Goal: Task Accomplishment & Management: Manage account settings

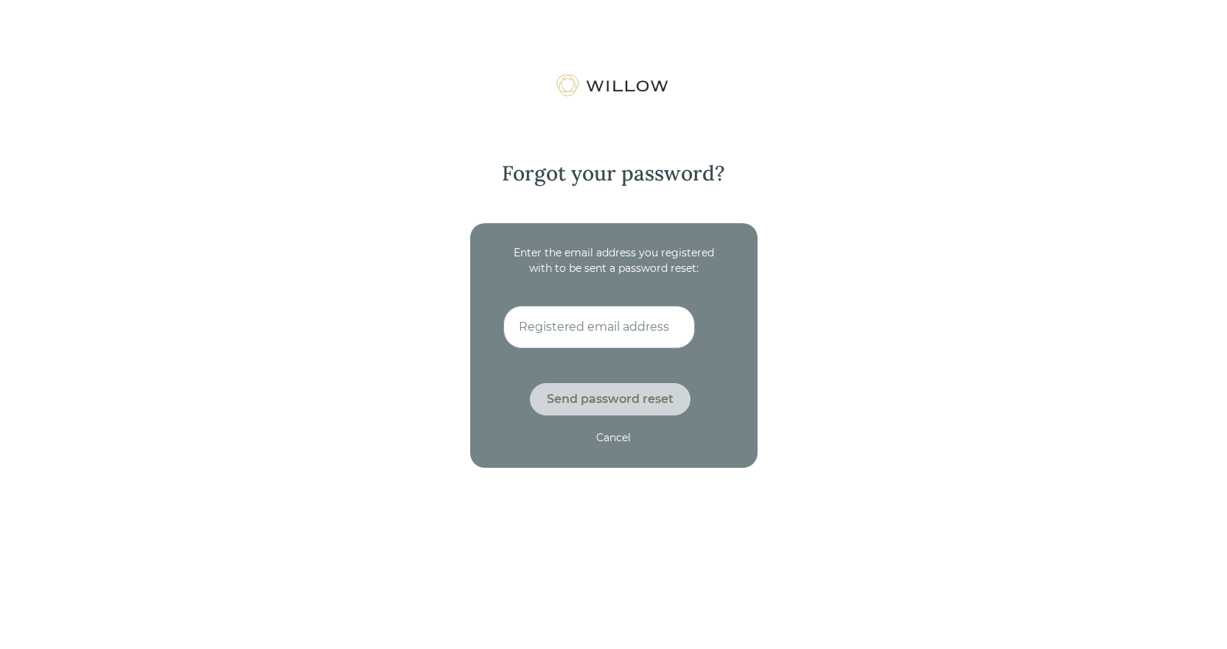
click at [556, 324] on input at bounding box center [599, 327] width 192 height 43
type input "[EMAIL_ADDRESS][DOMAIN_NAME]"
click at [583, 402] on div "Send password reset" at bounding box center [610, 400] width 127 height 18
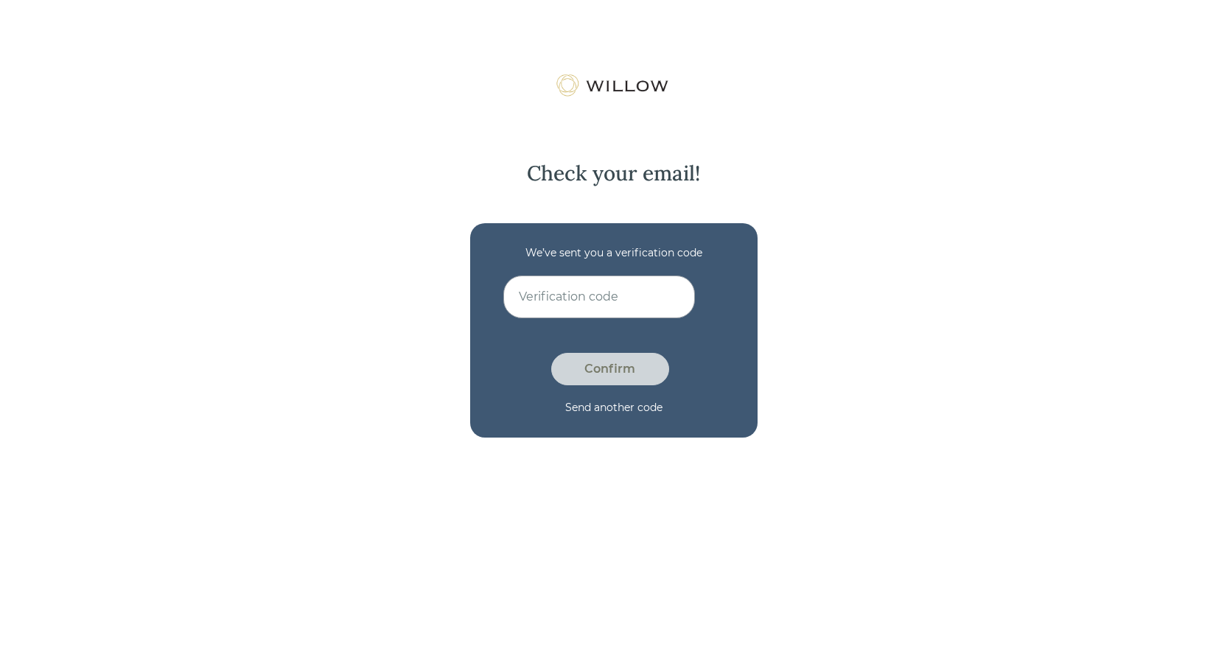
click at [592, 293] on input at bounding box center [599, 297] width 192 height 43
type input "3L8J5W8L"
click at [626, 380] on div "Confirm" at bounding box center [610, 369] width 118 height 32
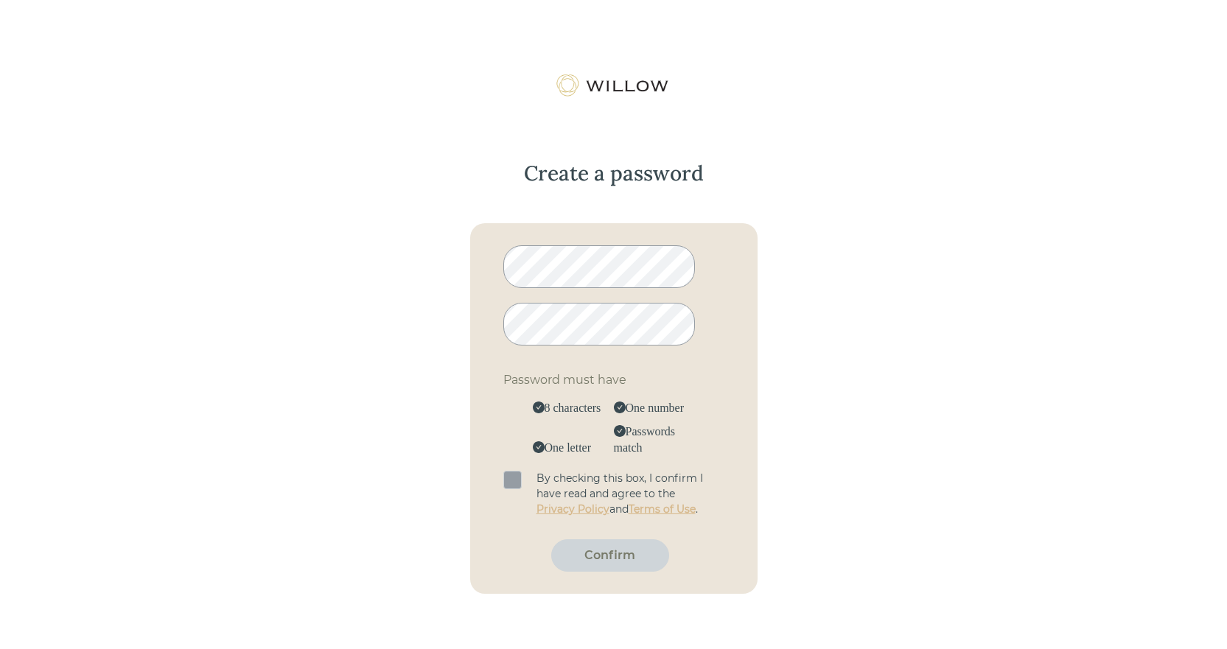
click at [511, 483] on span at bounding box center [512, 480] width 18 height 18
click at [503, 471] on input "checkbox" at bounding box center [503, 471] width 0 height 0
click at [603, 565] on div "Confirm" at bounding box center [610, 555] width 118 height 32
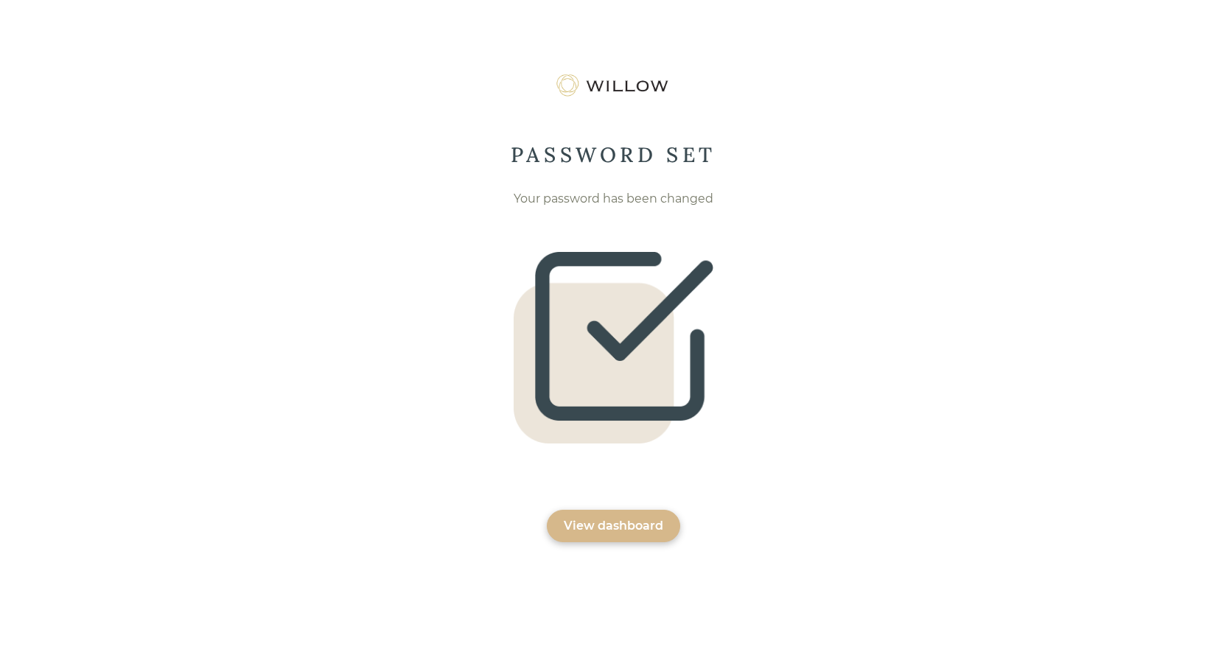
click at [808, 337] on div "PASSWORD SET Your password has been changed View dashboard" at bounding box center [613, 398] width 1227 height 649
click at [632, 524] on div "View dashboard" at bounding box center [613, 526] width 99 height 18
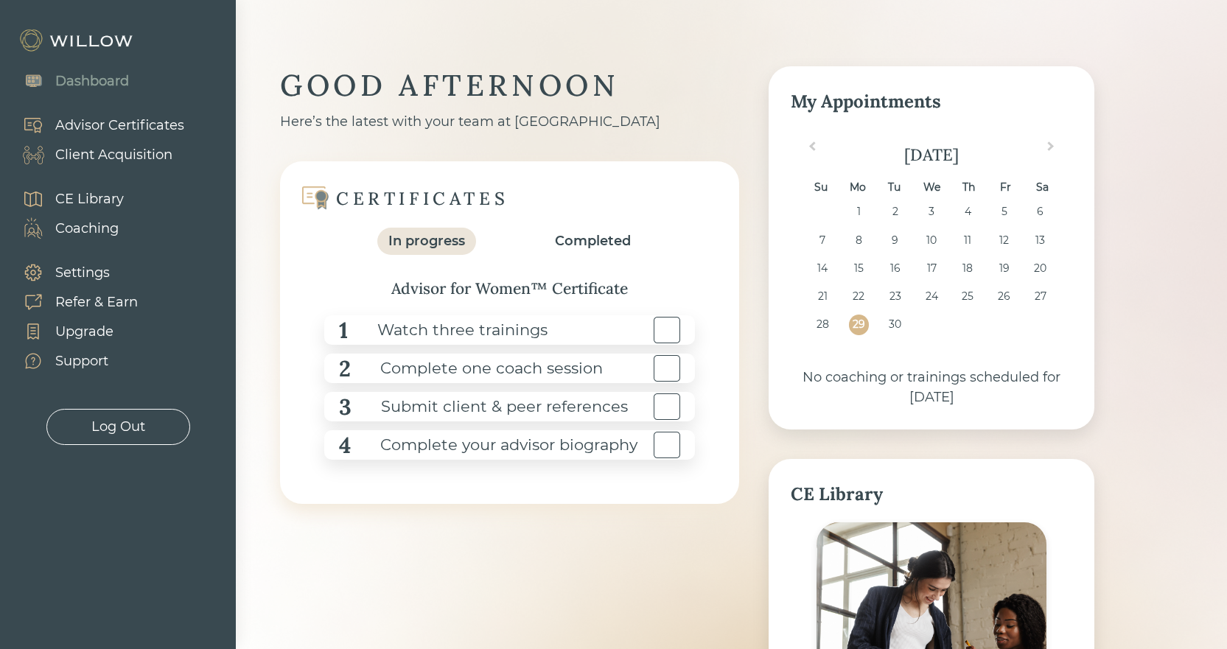
click at [96, 275] on div "Settings" at bounding box center [82, 273] width 55 height 20
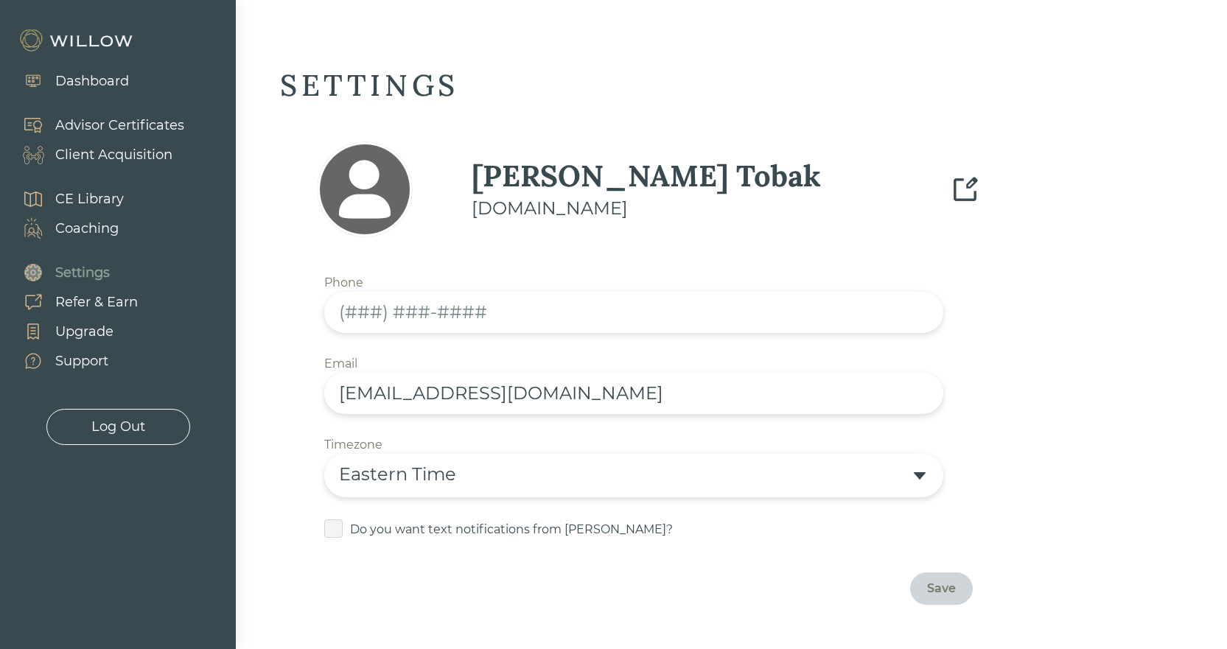
click at [977, 183] on img at bounding box center [965, 190] width 30 height 30
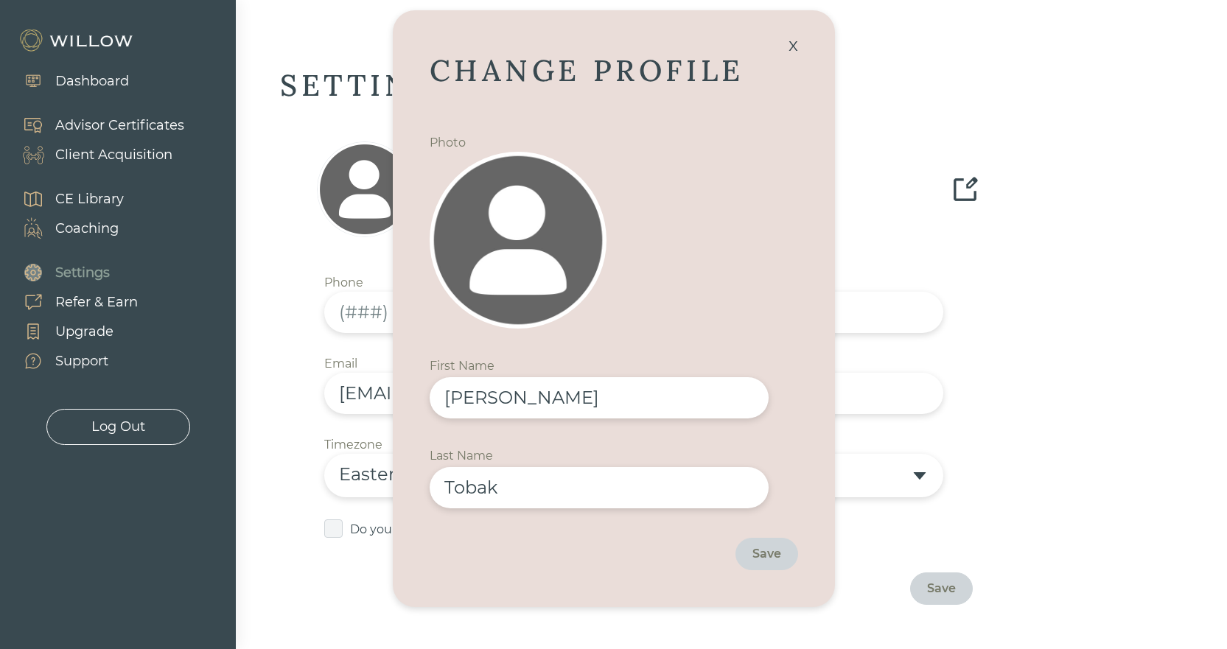
drag, startPoint x: 565, startPoint y: 374, endPoint x: 542, endPoint y: 400, distance: 34.9
click at [542, 401] on div "First Name Required Jill" at bounding box center [614, 385] width 368 height 68
drag, startPoint x: 536, startPoint y: 394, endPoint x: 74, endPoint y: 110, distance: 542.2
click at [63, 150] on div "Dashboard Advisor Certificates Client Acquisition CE Library Coaching Settings …" at bounding box center [613, 324] width 1227 height 649
type input "Tami"
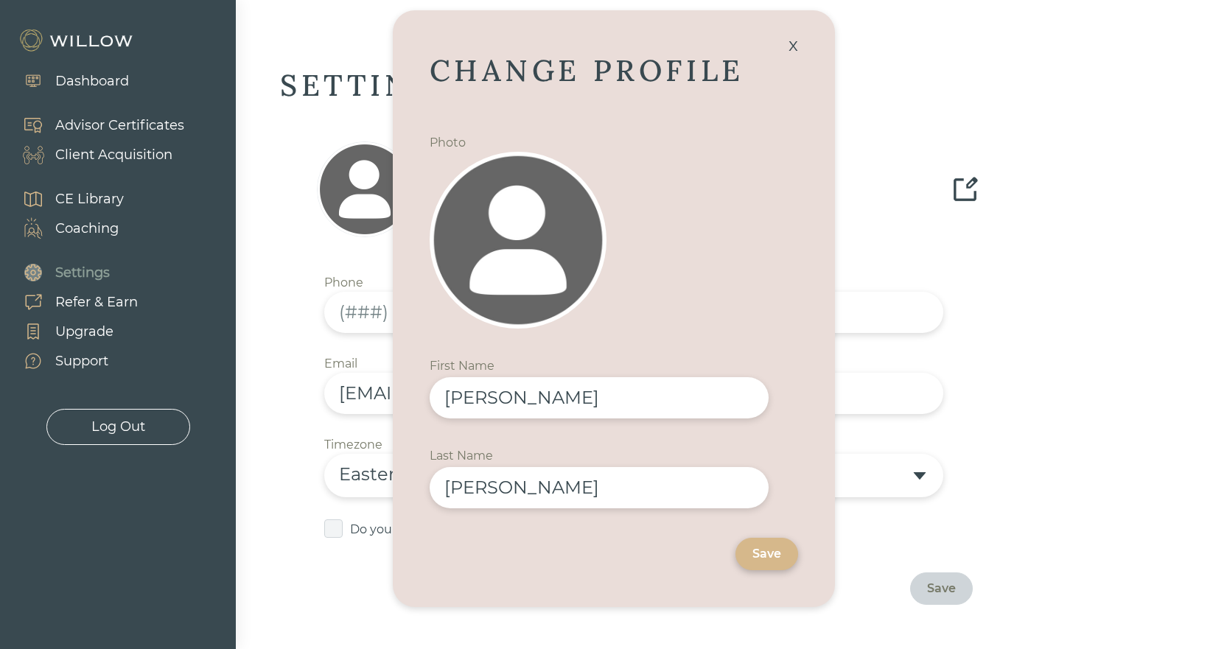
type input "Wondergem"
click at [759, 544] on div "Save" at bounding box center [766, 554] width 63 height 32
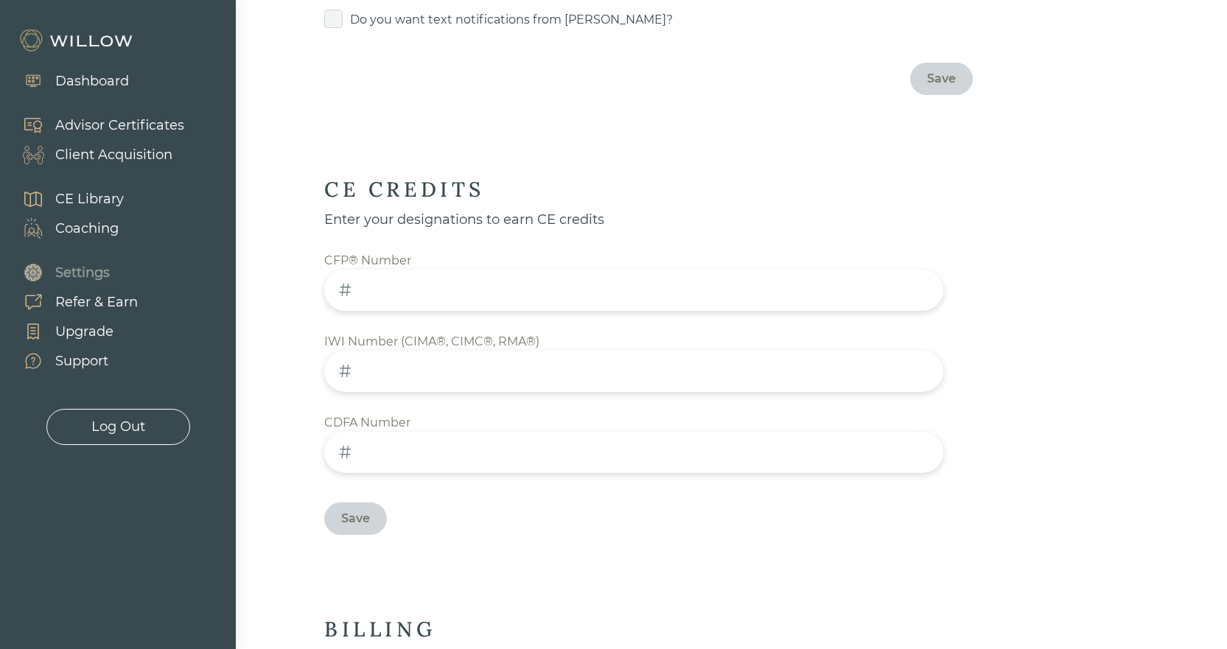
scroll to position [811, 0]
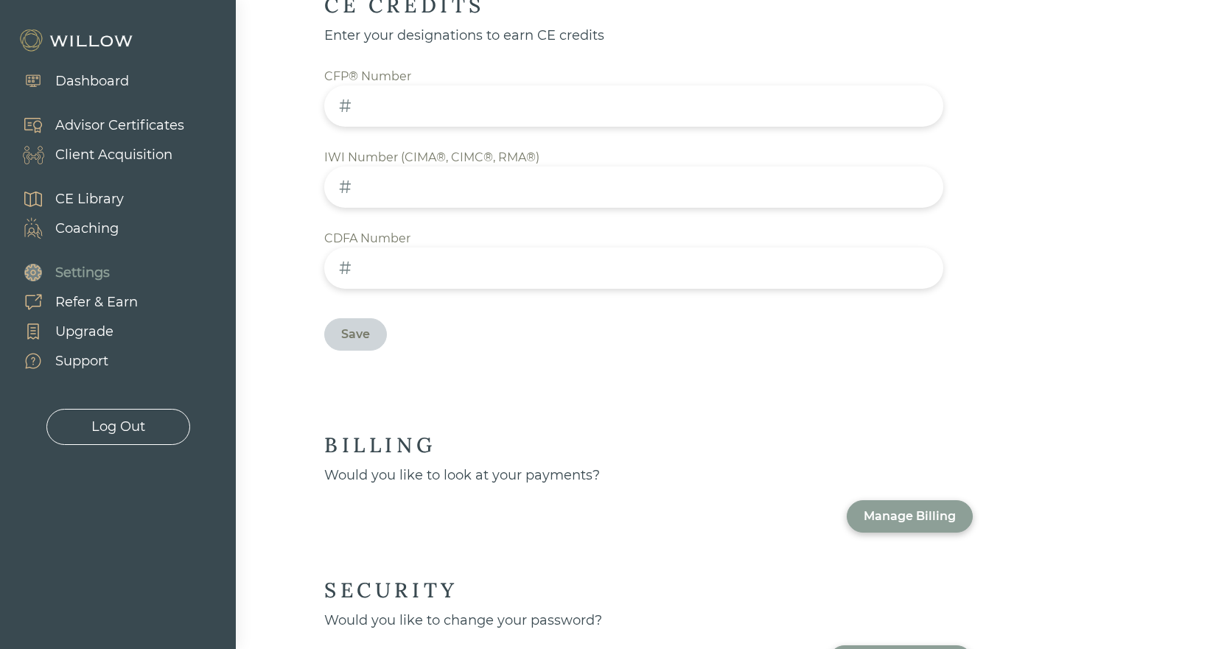
click at [908, 500] on div "Manage Billing" at bounding box center [910, 516] width 126 height 32
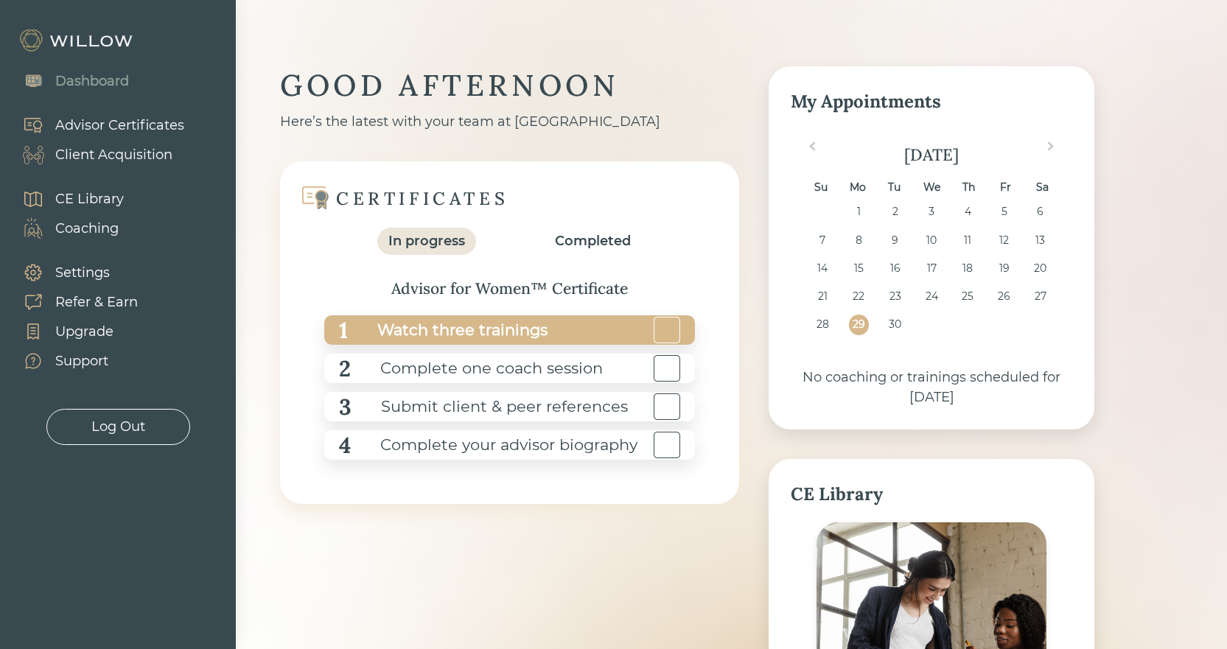
click at [494, 335] on div "Watch three trainings" at bounding box center [448, 330] width 200 height 33
